Goal: Navigation & Orientation: Find specific page/section

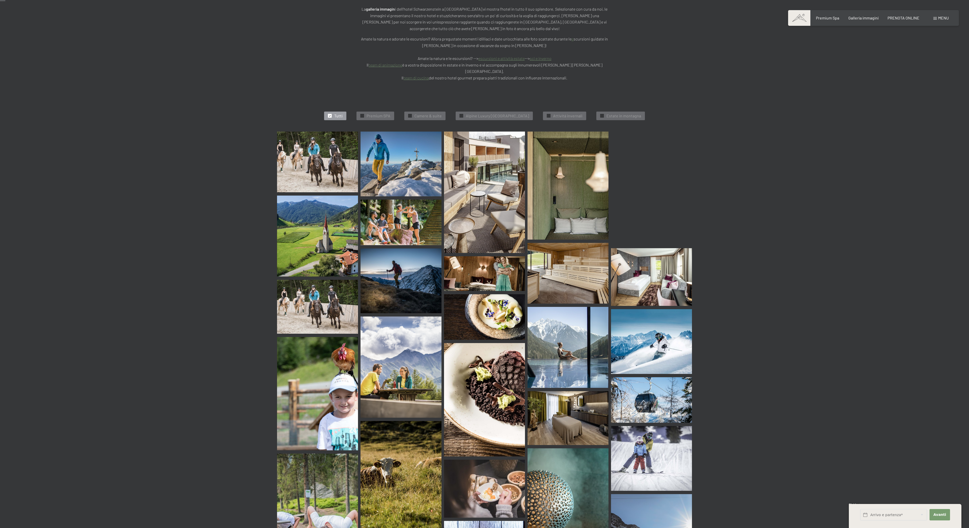
scroll to position [13, 0]
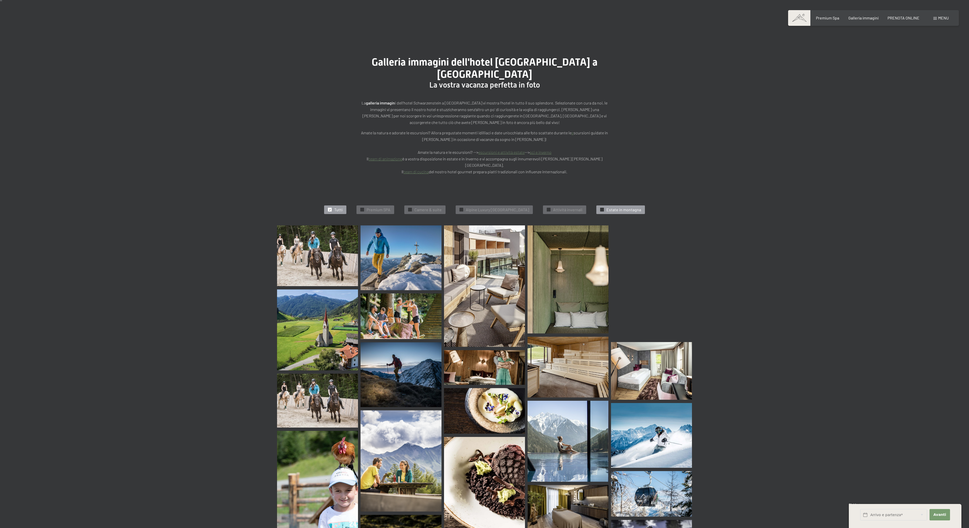
click at [609, 205] on div "✓ Estate in [PERSON_NAME]" at bounding box center [620, 209] width 49 height 9
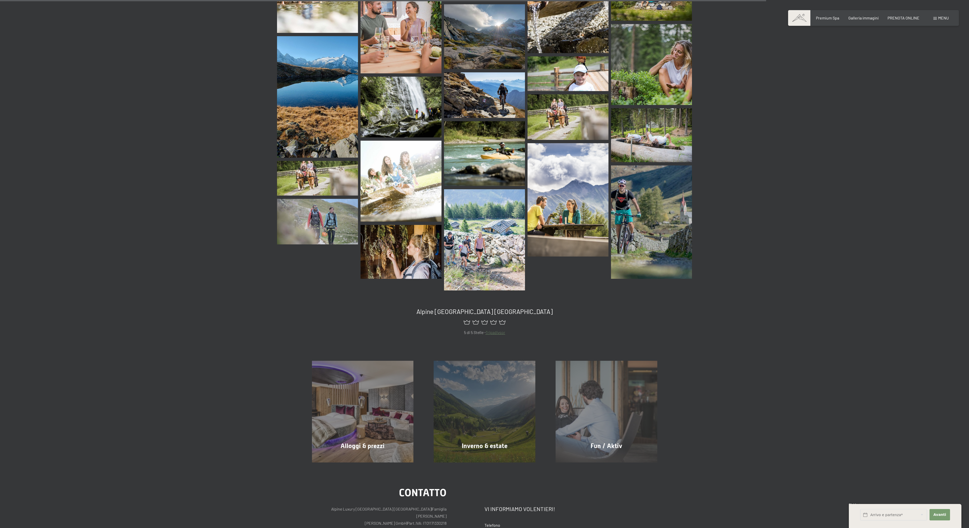
scroll to position [700, 0]
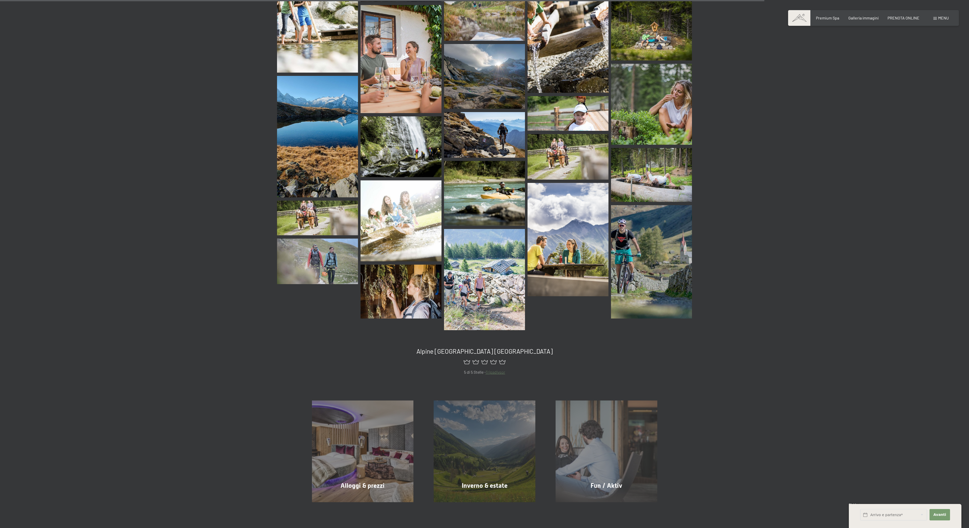
click at [936, 15] on div "Prenotazione Richiesta Premium Spa Galleria immagini PRENOTA ONLINE Menu DE IT …" at bounding box center [873, 18] width 150 height 6
click at [938, 17] on span "Menu" at bounding box center [943, 17] width 11 height 5
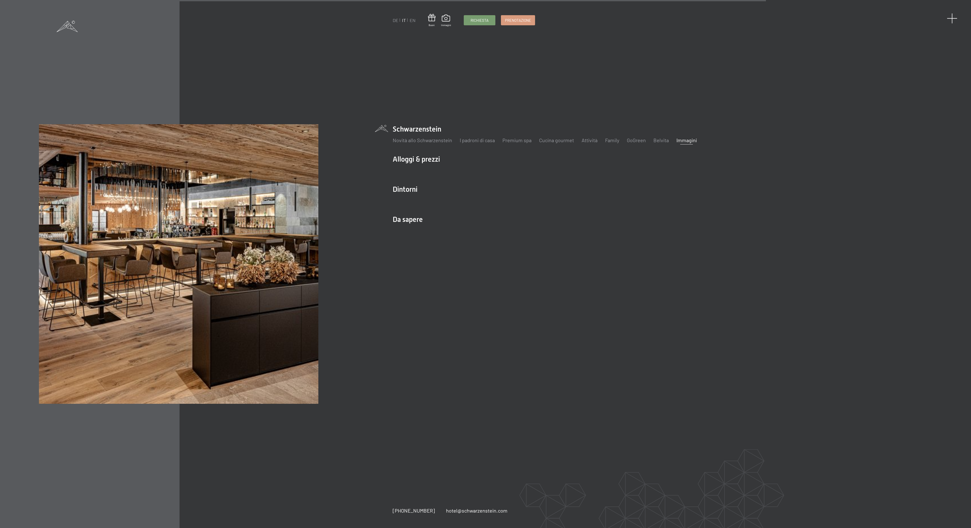
click at [953, 15] on span at bounding box center [952, 18] width 10 height 10
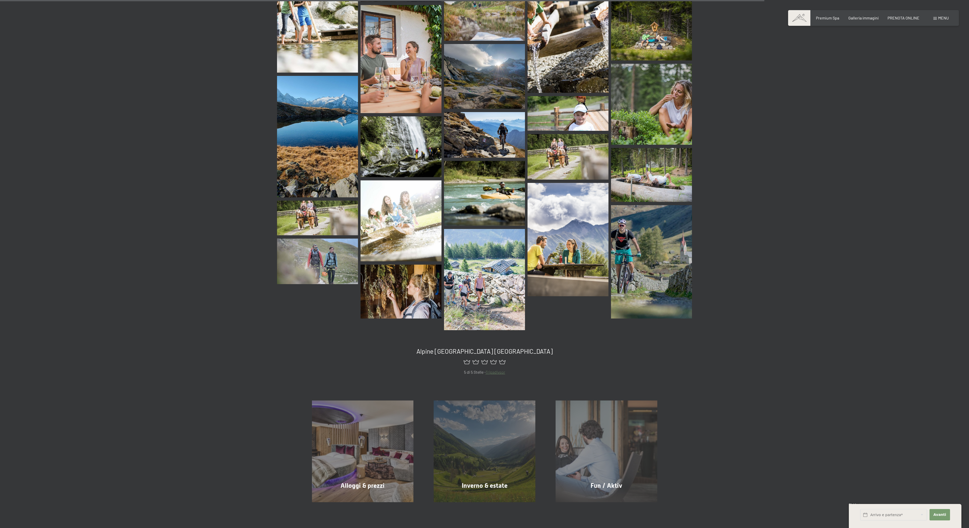
click at [800, 18] on span at bounding box center [799, 18] width 22 height 16
